Goal: Information Seeking & Learning: Learn about a topic

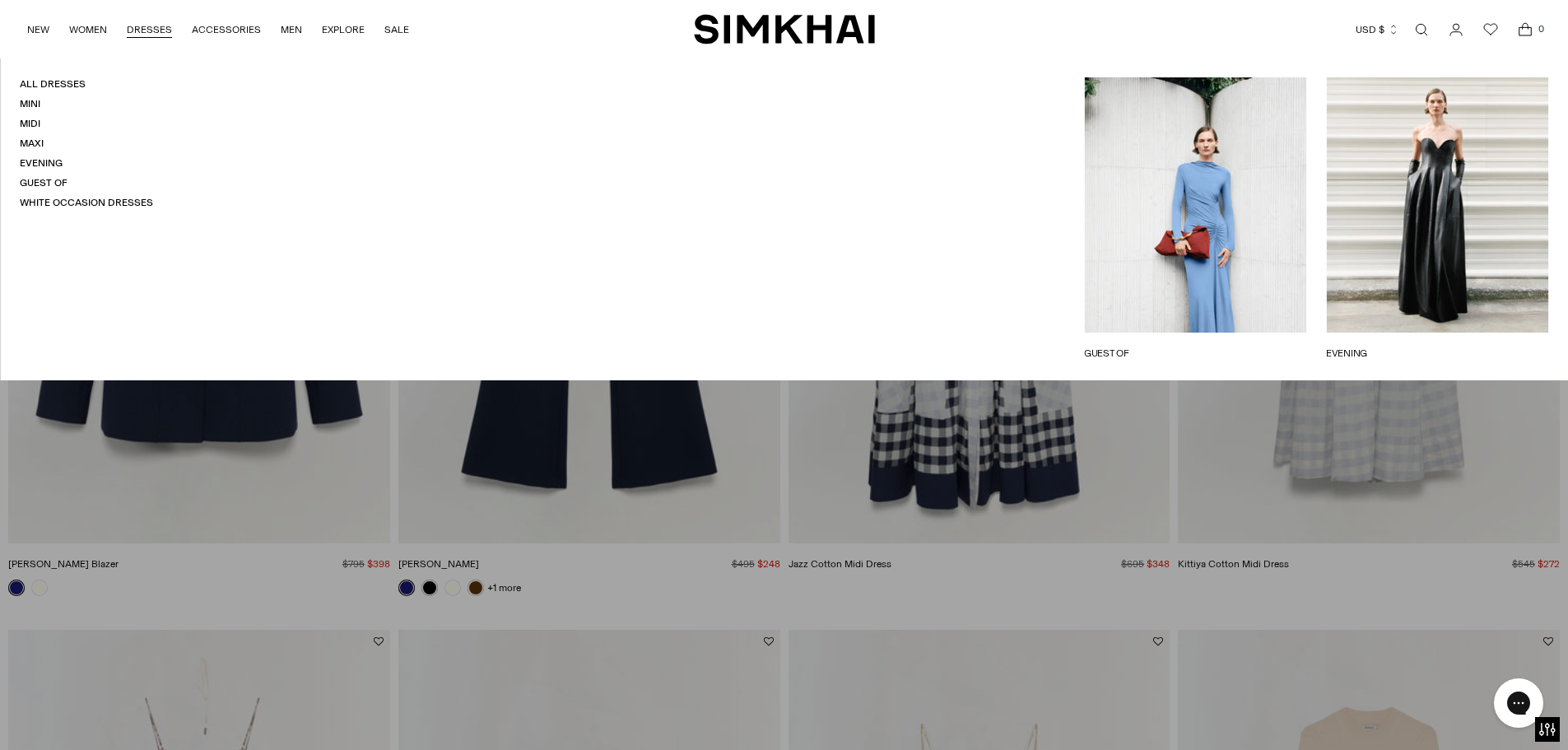
scroll to position [905, 0]
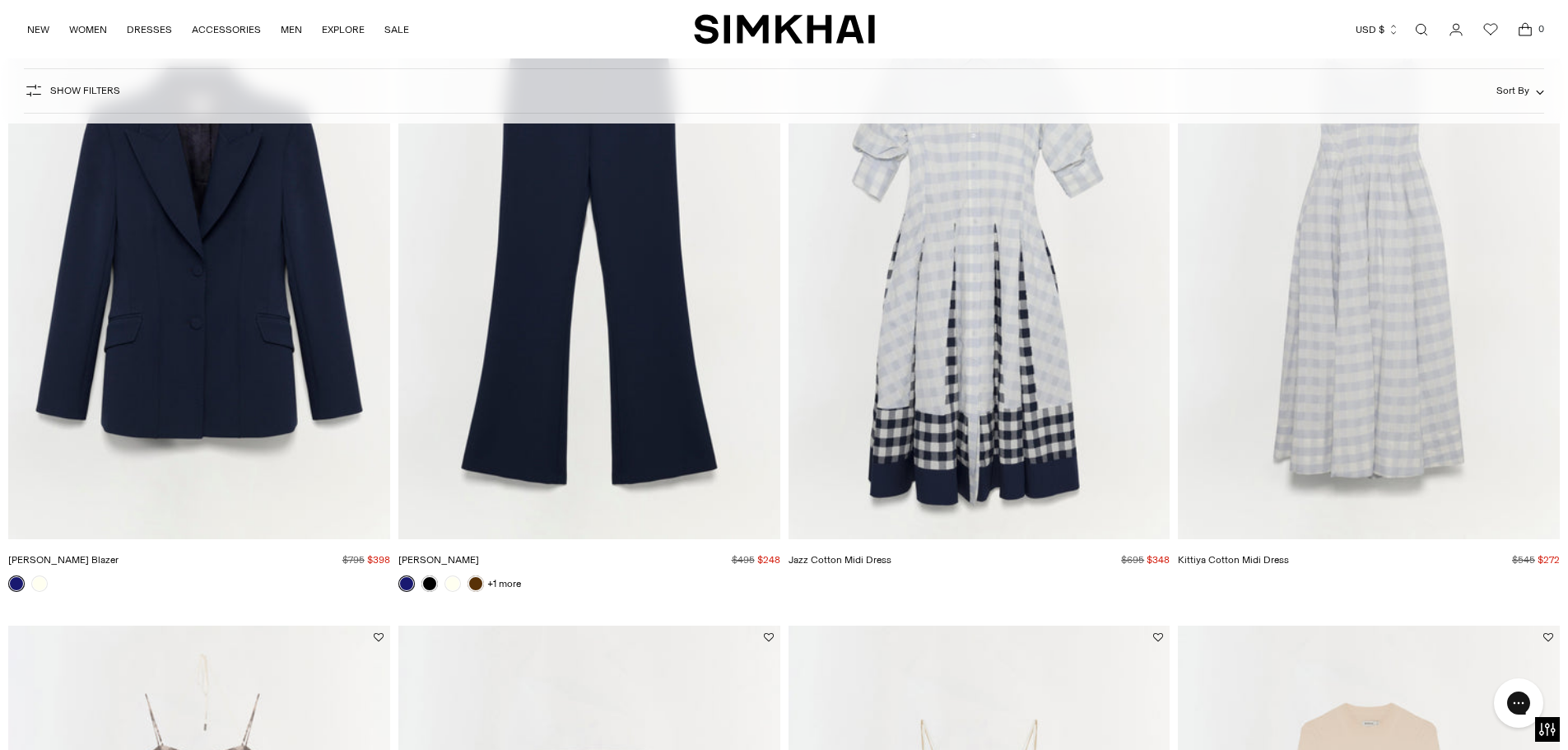
click at [0, 0] on img "Maddix Blazer" at bounding box center [0, 0] width 0 height 0
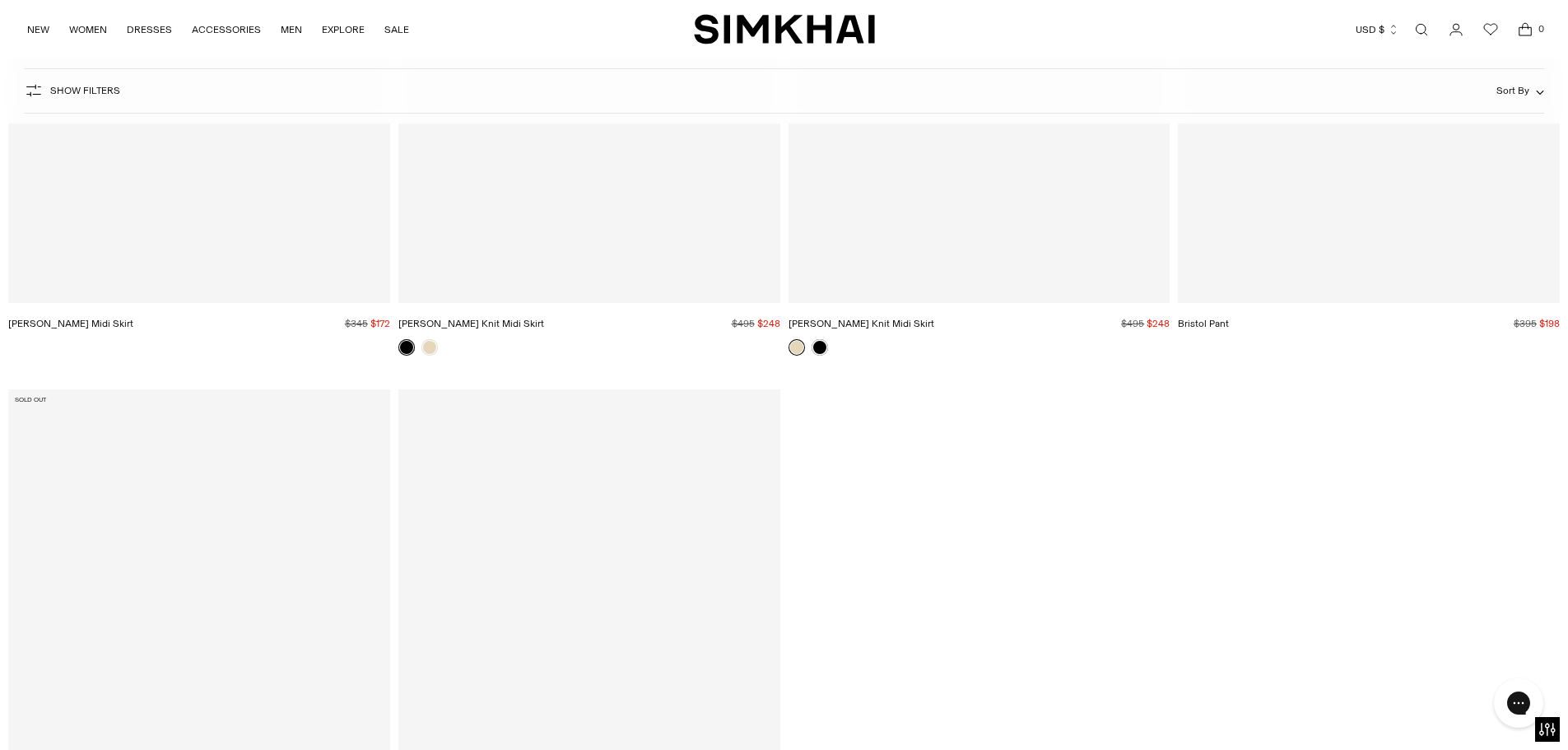
scroll to position [73102, 0]
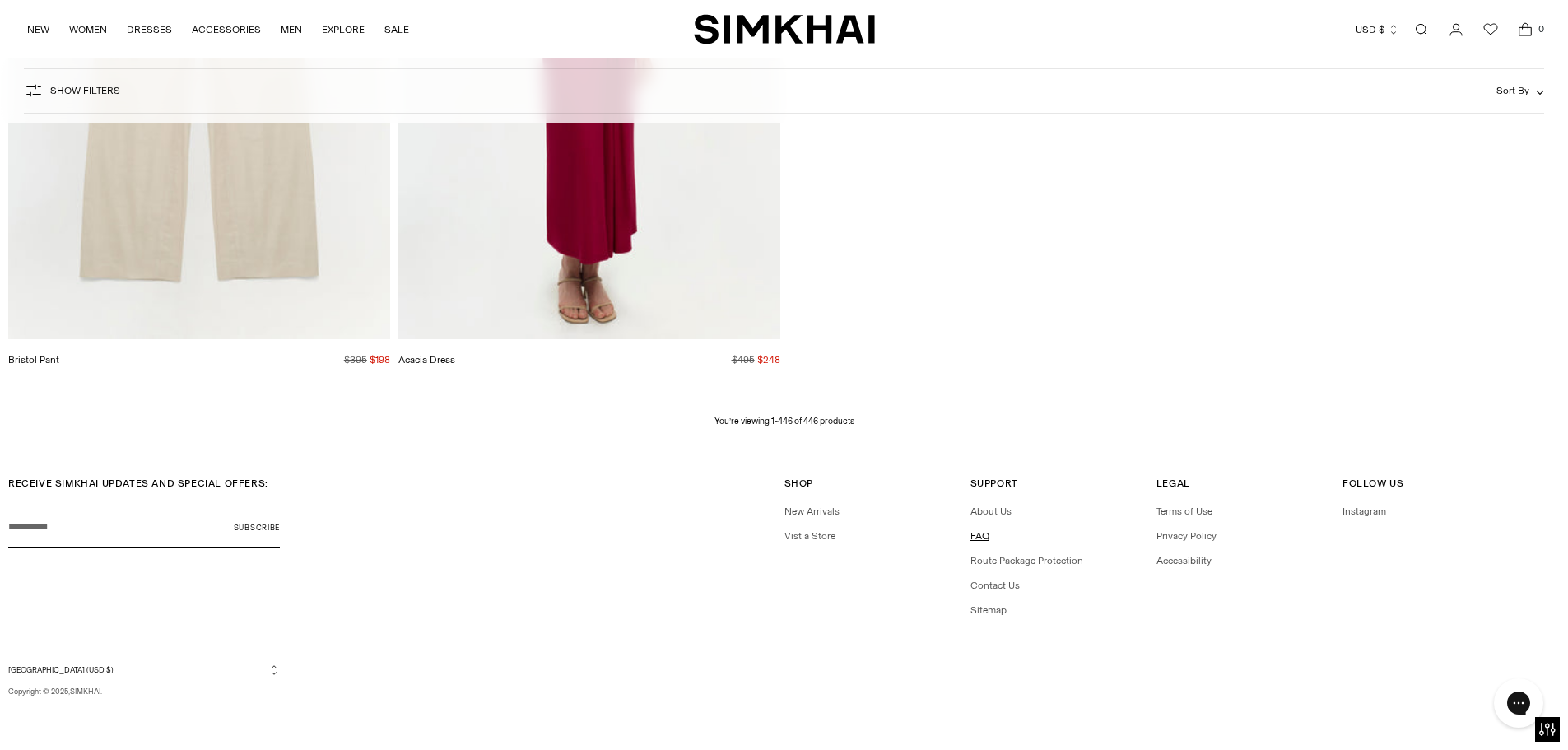
click at [983, 537] on link "FAQ" at bounding box center [980, 535] width 19 height 11
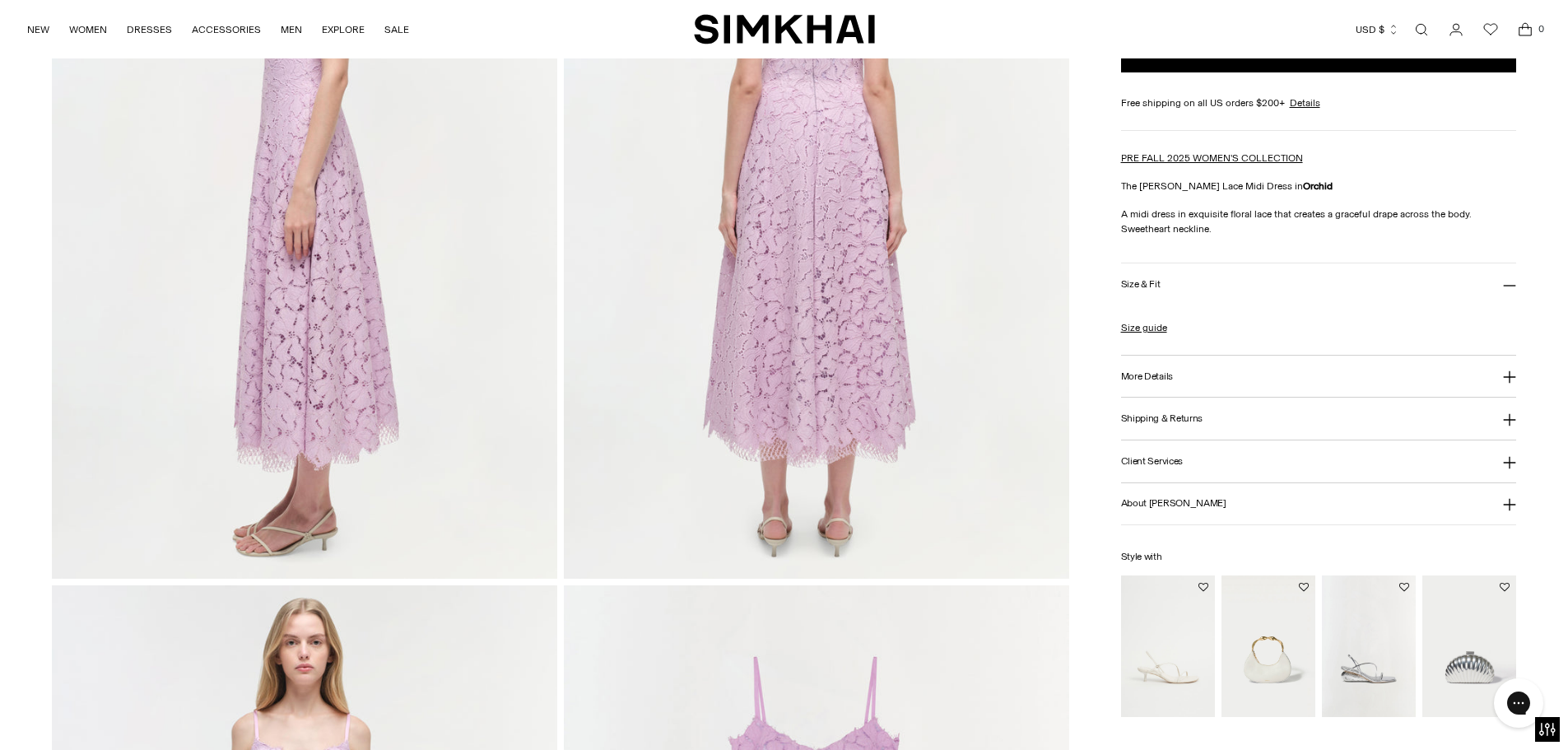
scroll to position [1070, 0]
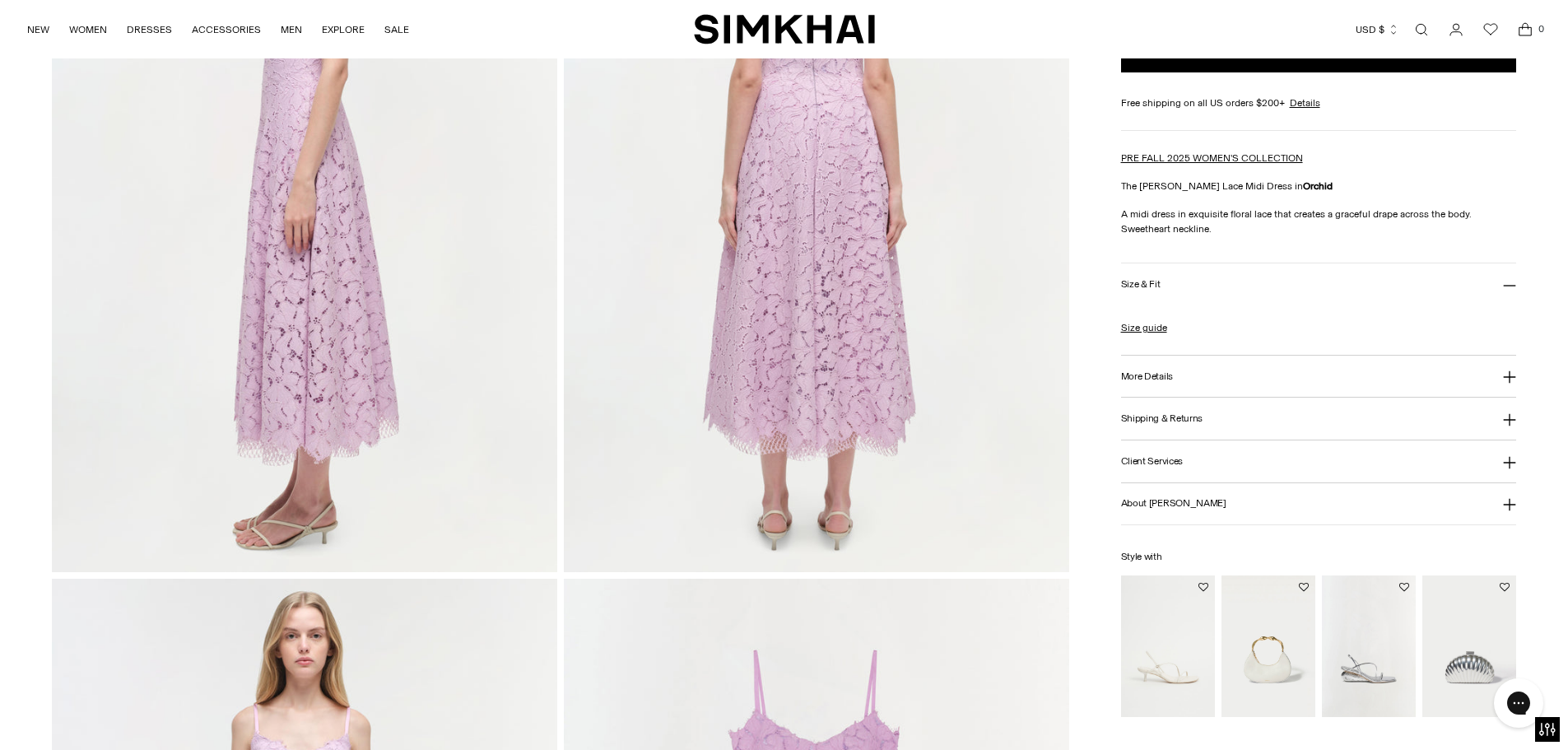
click at [0, 0] on img "Nixi Hobo" at bounding box center [0, 0] width 0 height 0
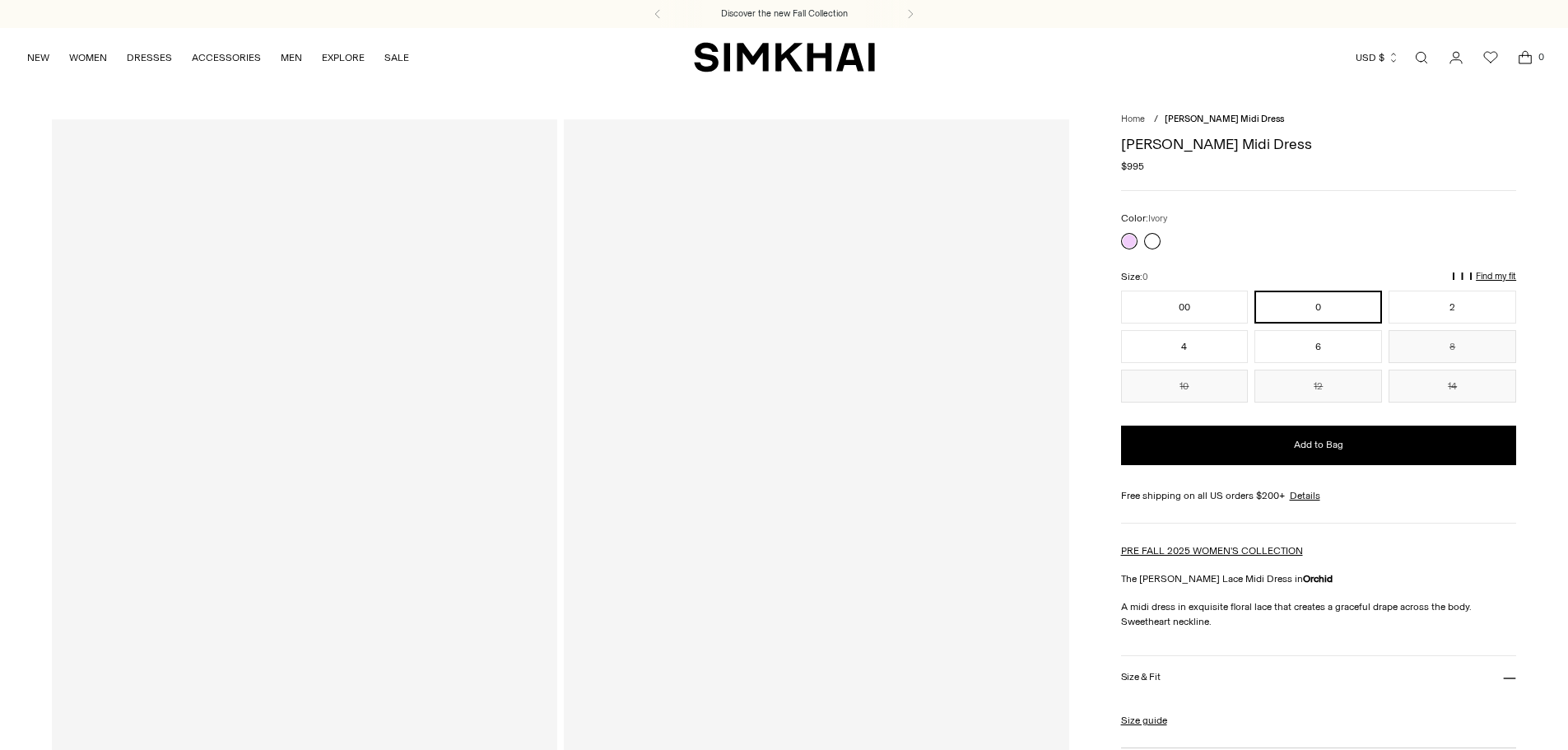
click at [1152, 233] on link at bounding box center [1152, 241] width 17 height 17
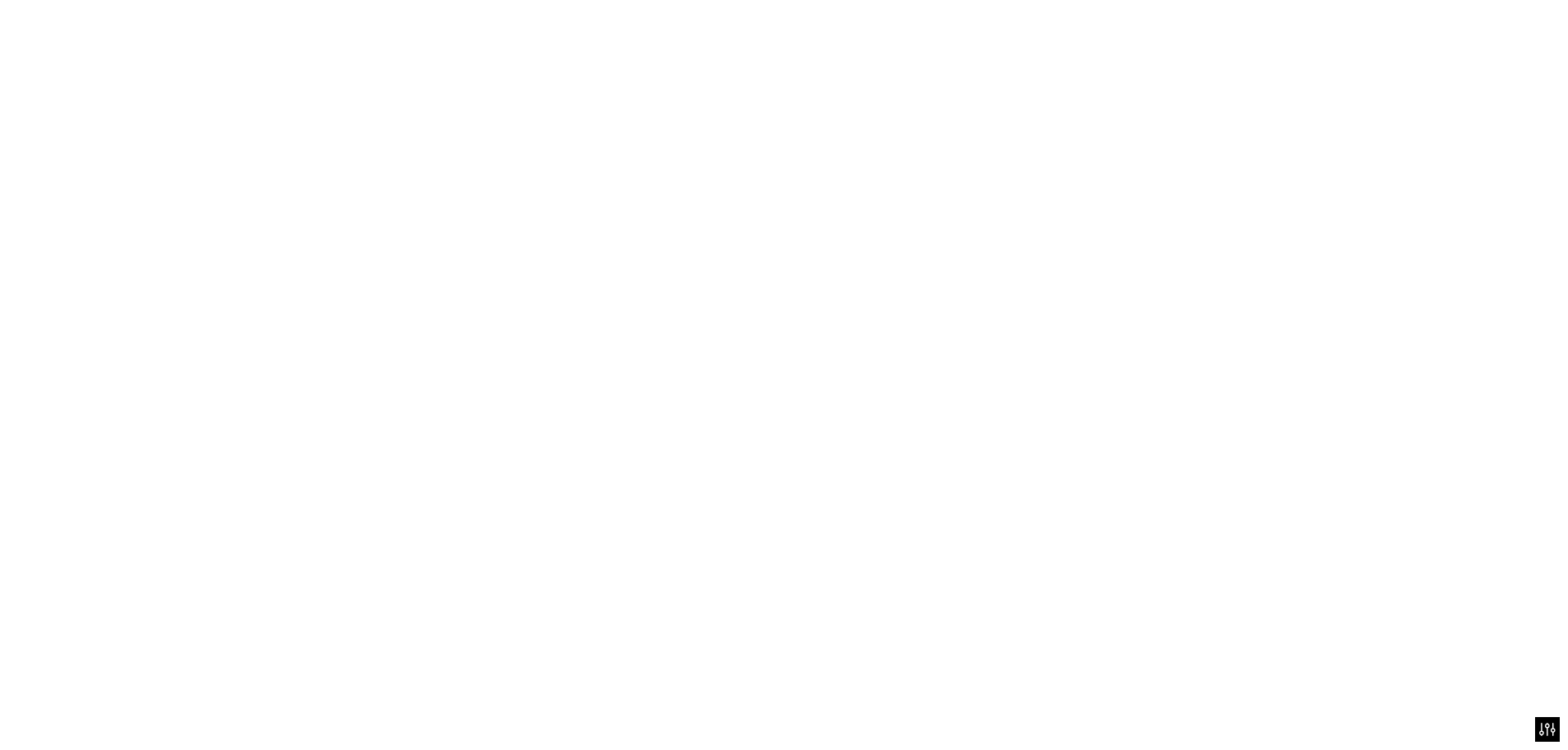
scroll to position [1032, 0]
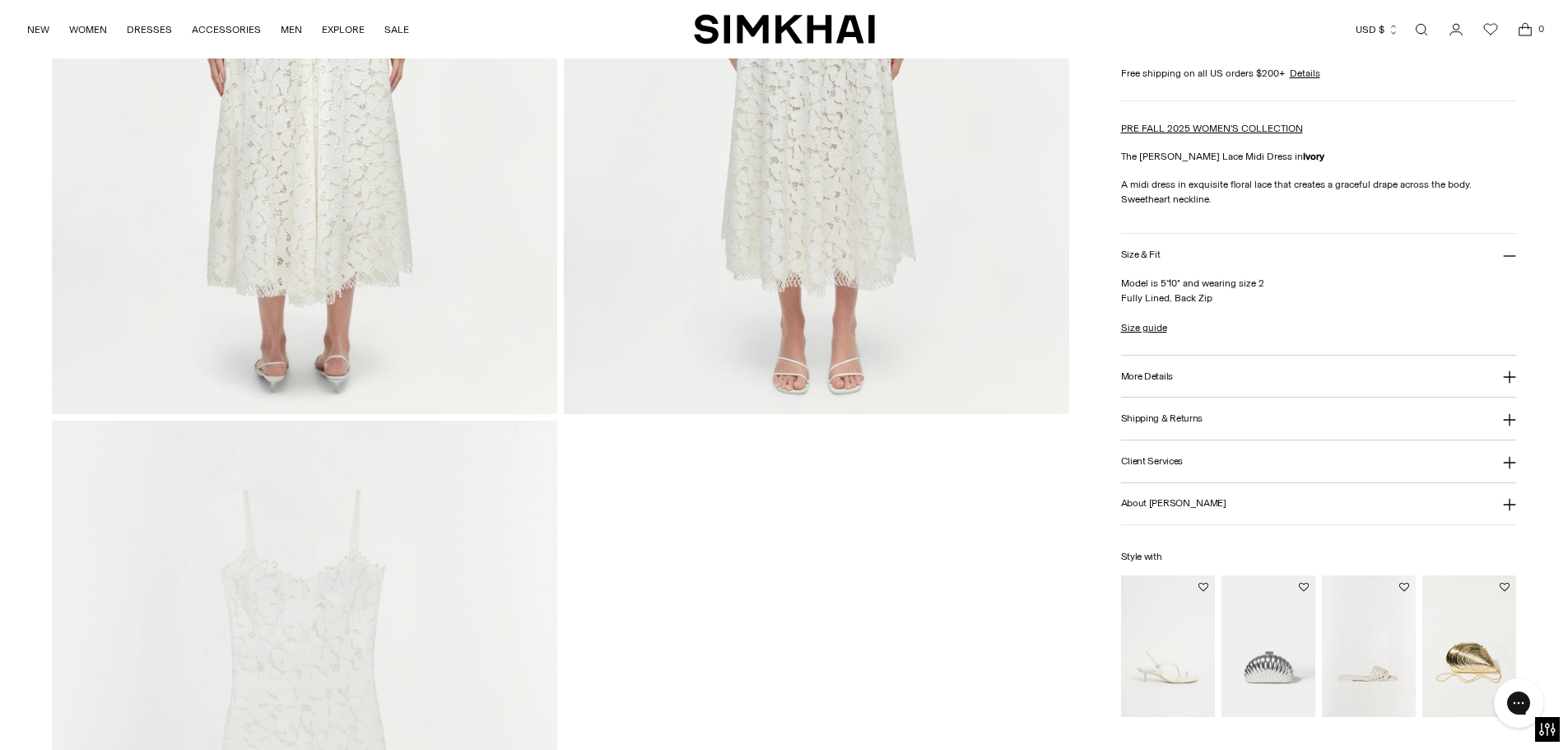
scroll to position [2058, 0]
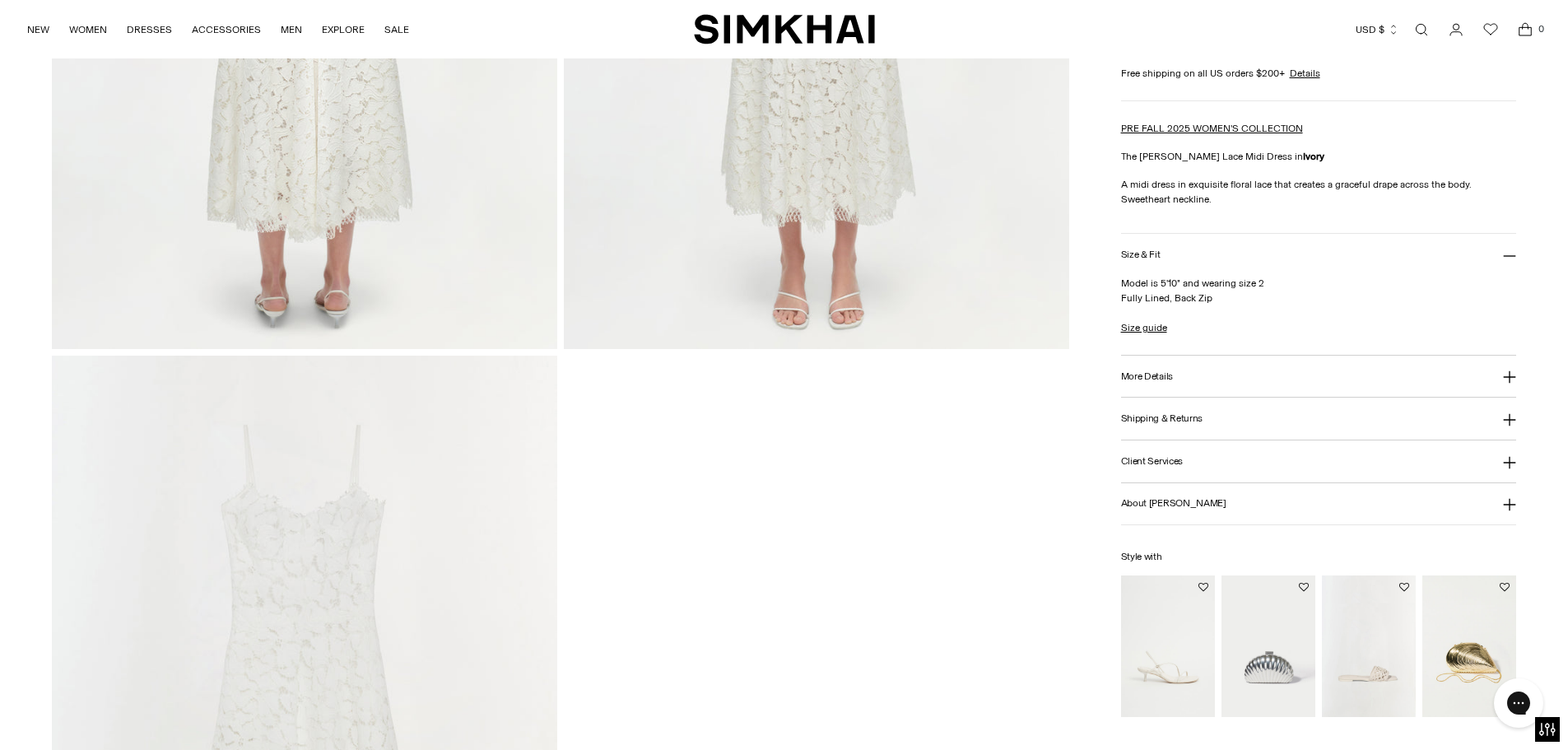
click at [0, 0] on img "Monet Clutch" at bounding box center [0, 0] width 0 height 0
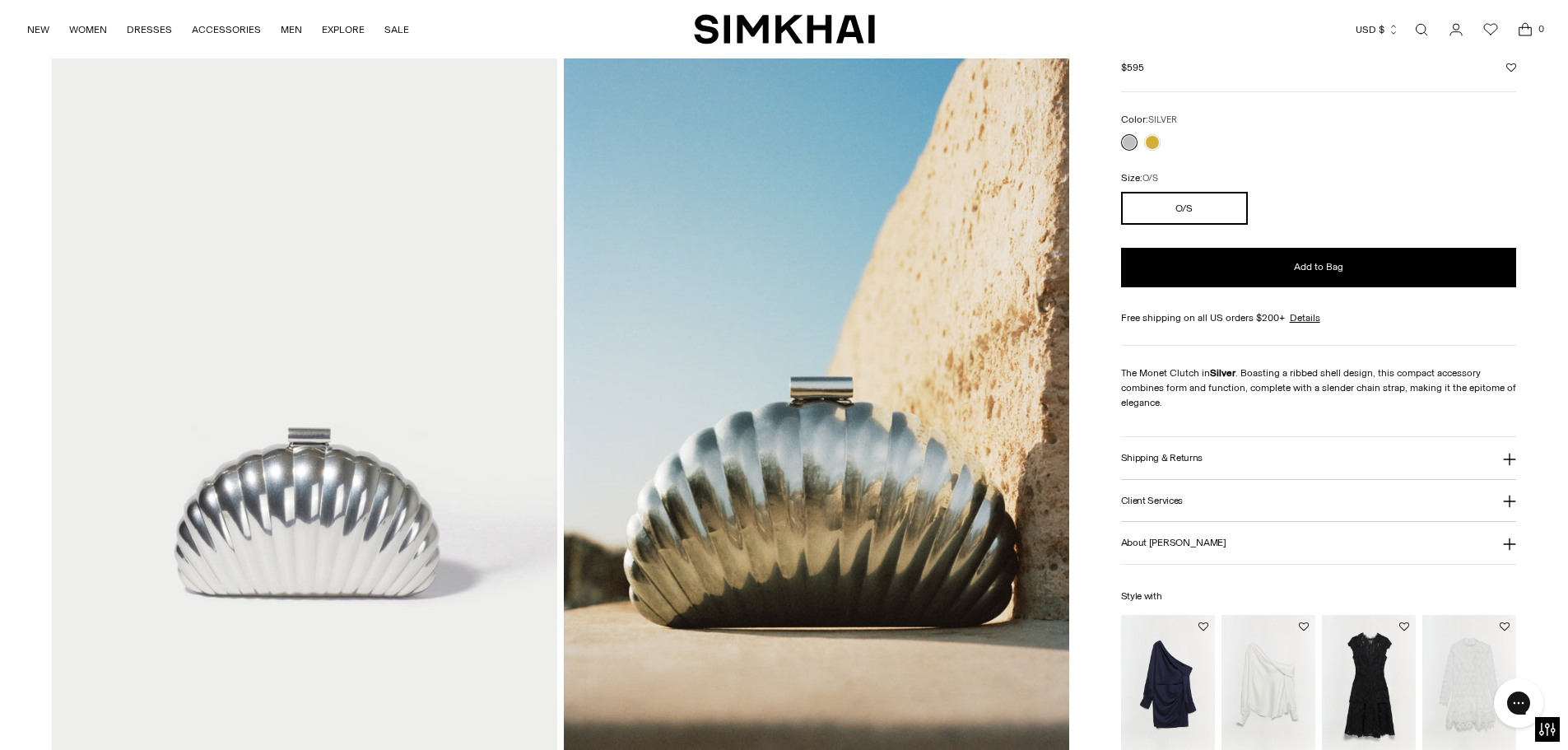
scroll to position [247, 0]
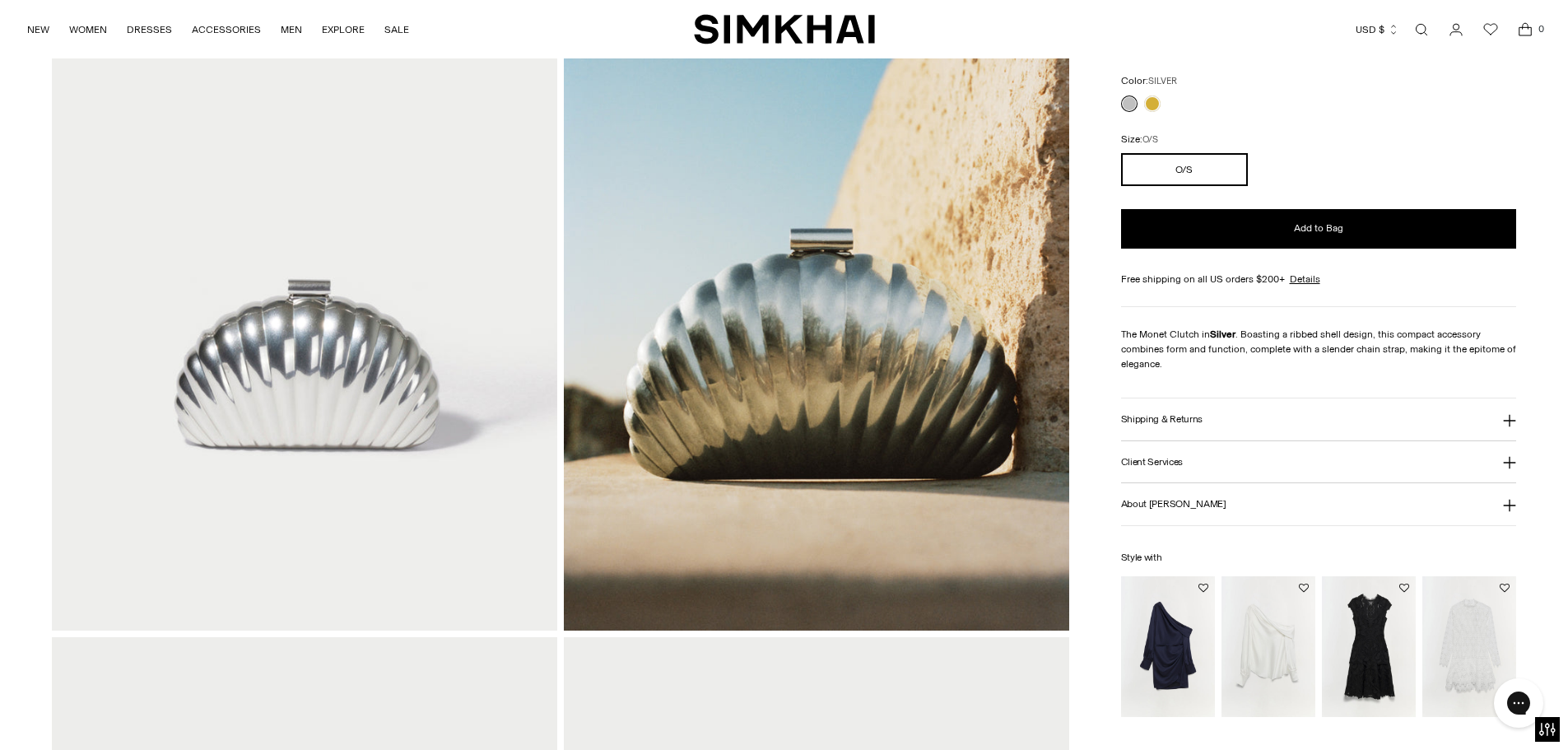
click at [0, 0] on img "Signature Joy Dress" at bounding box center [0, 0] width 0 height 0
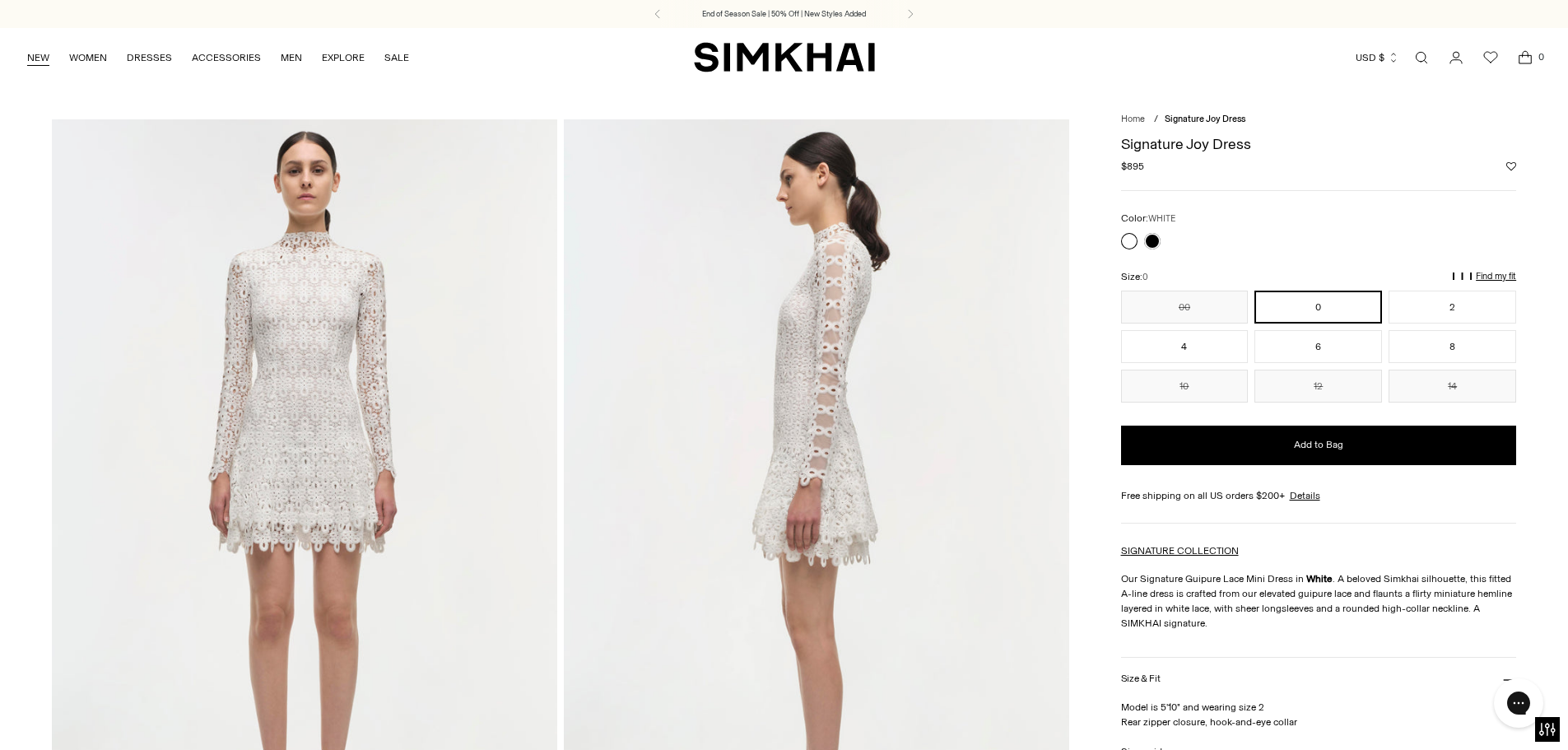
click at [30, 59] on link "NEW" at bounding box center [38, 57] width 23 height 37
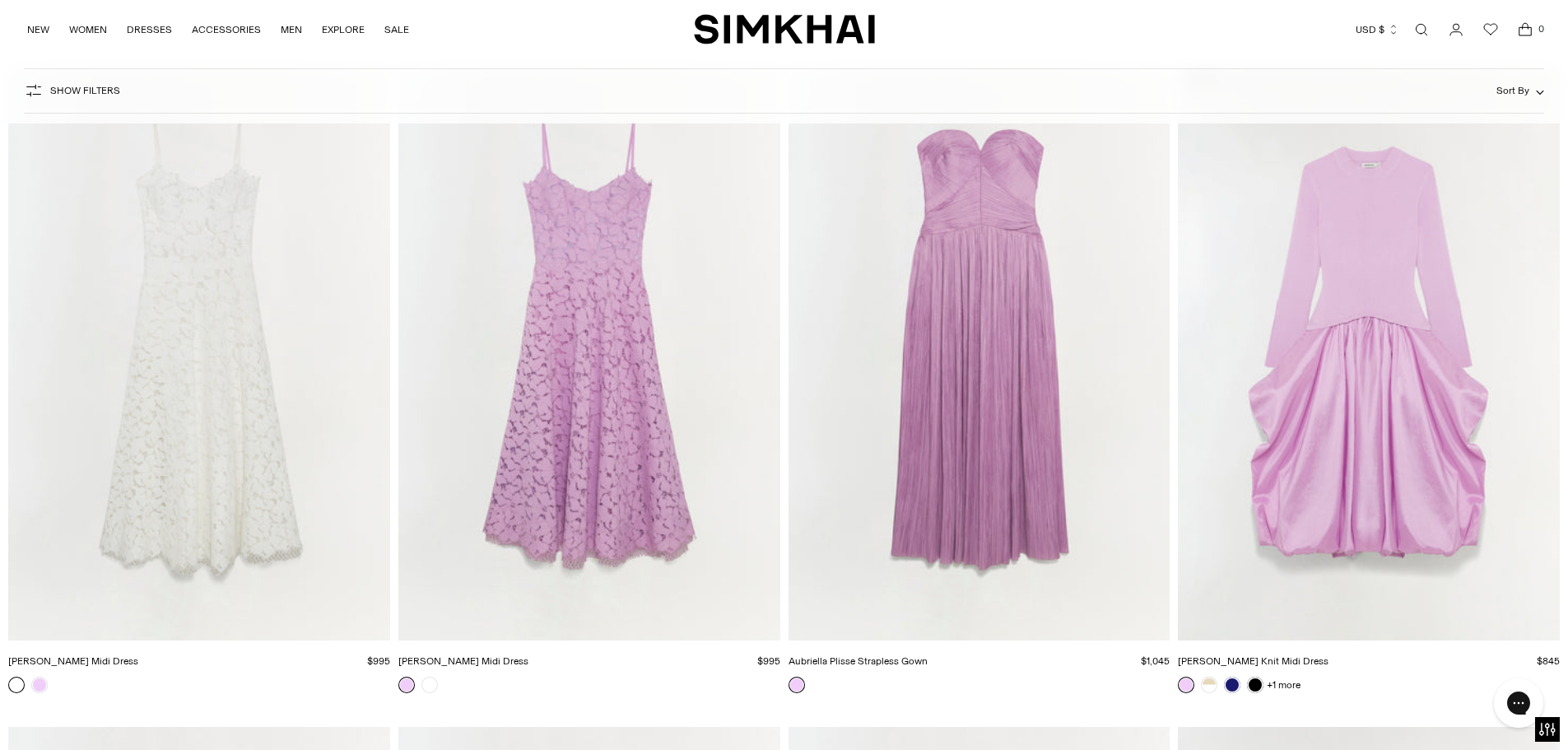
scroll to position [41648, 0]
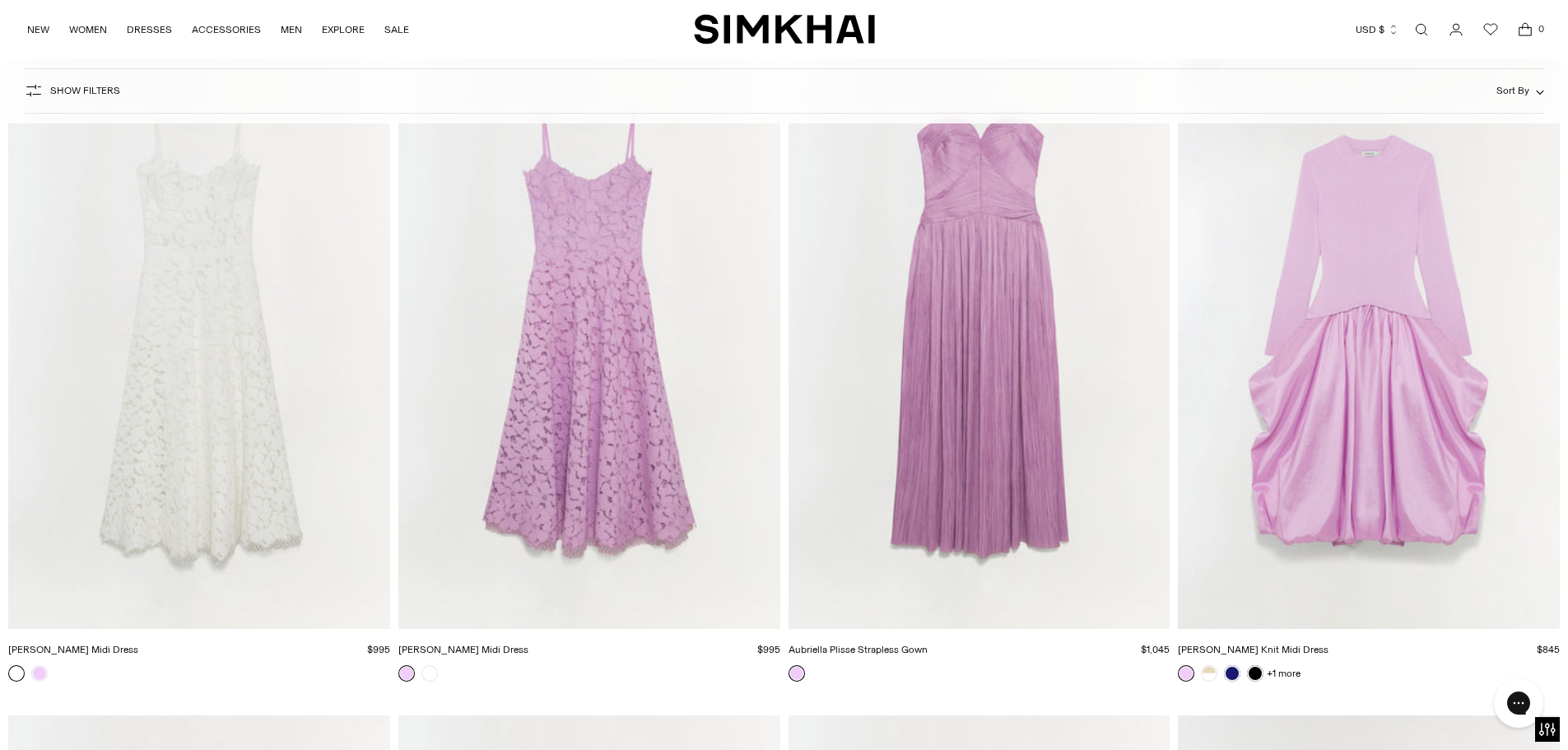
click at [0, 0] on img "Julia Lace Midi Dress" at bounding box center [0, 0] width 0 height 0
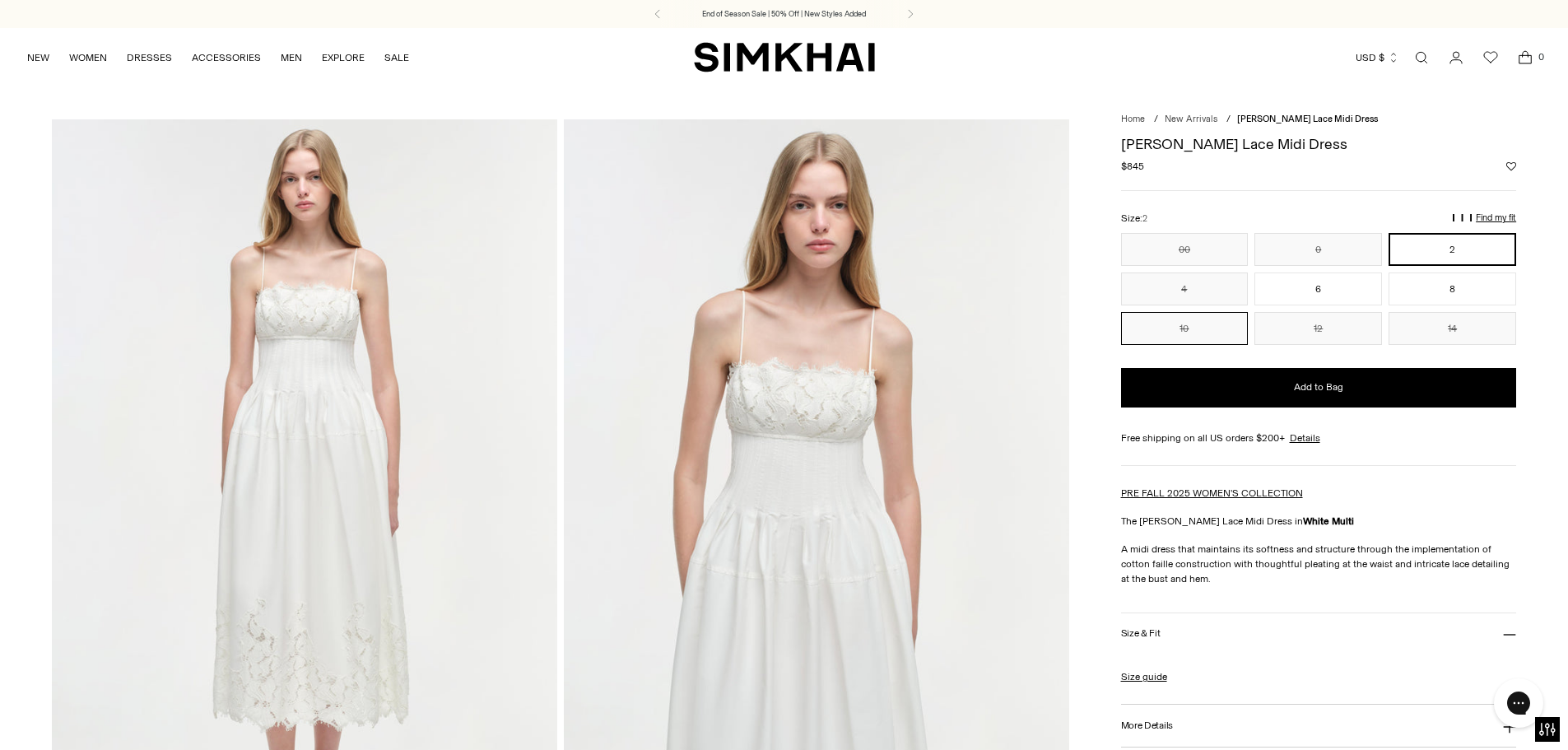
scroll to position [83, 0]
